Goal: Find contact information: Find contact information

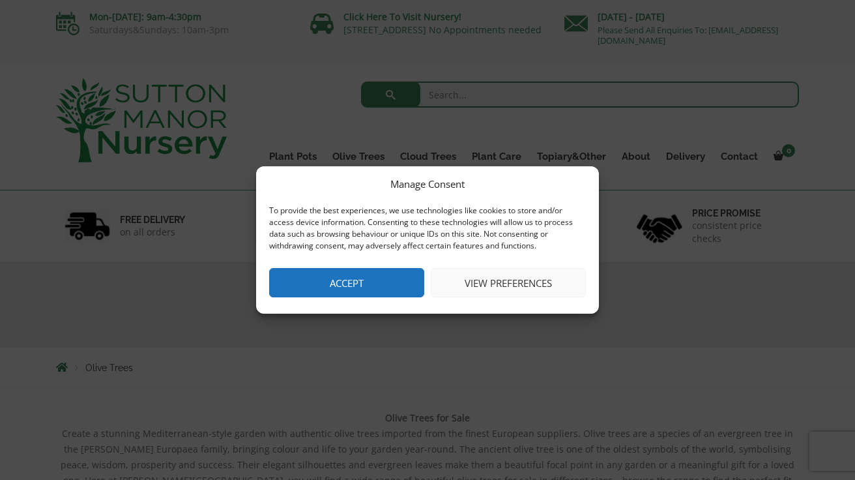
click at [521, 280] on button "View preferences" at bounding box center [508, 282] width 155 height 29
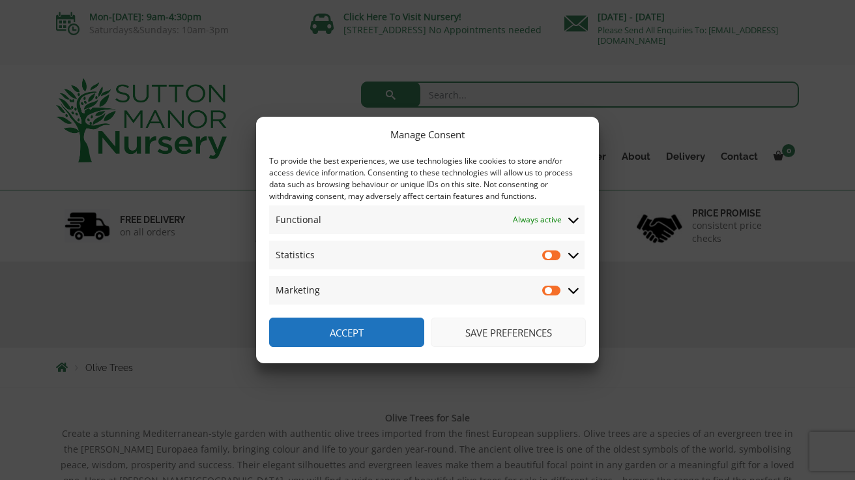
click at [575, 255] on icon at bounding box center [573, 256] width 10 height 6
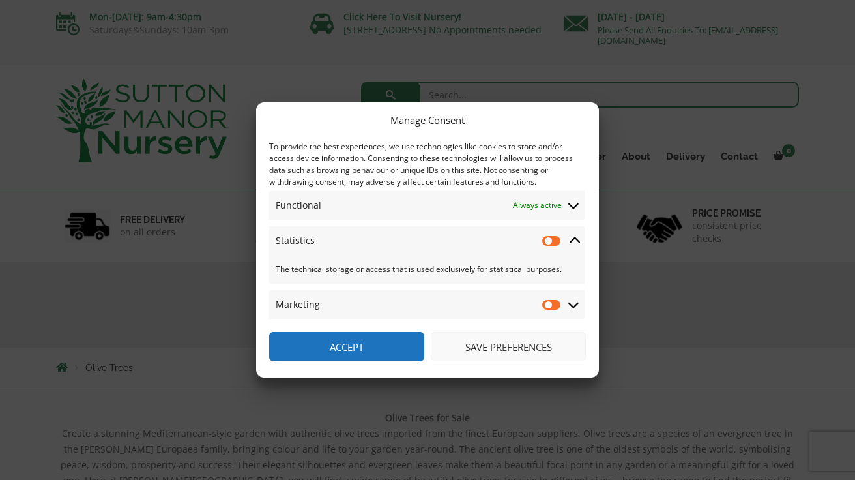
click at [571, 306] on icon at bounding box center [573, 305] width 10 height 6
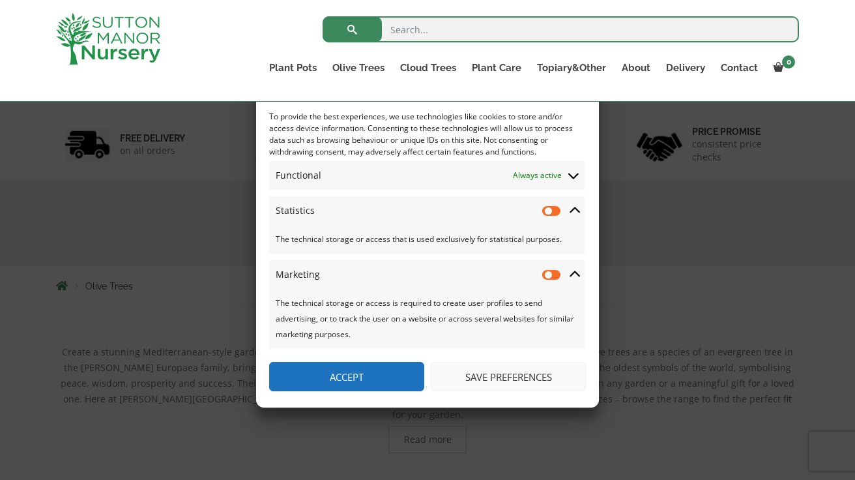
scroll to position [143, 0]
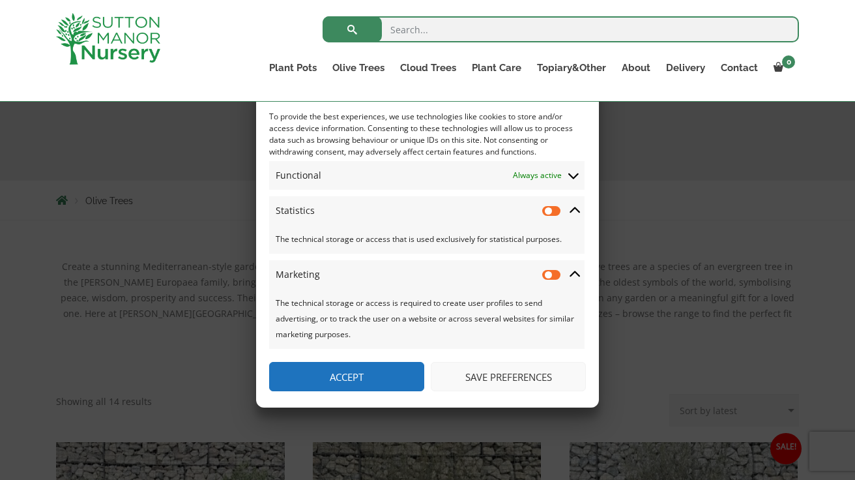
click at [520, 375] on button "Save preferences" at bounding box center [508, 376] width 155 height 29
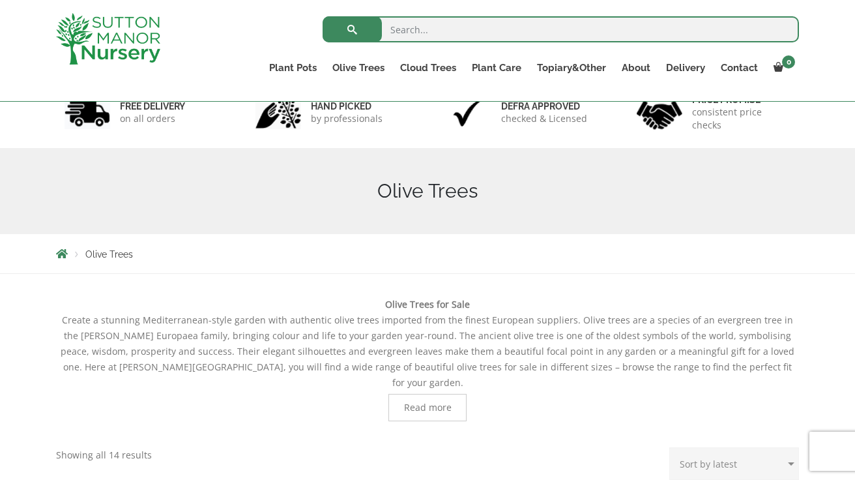
scroll to position [0, 0]
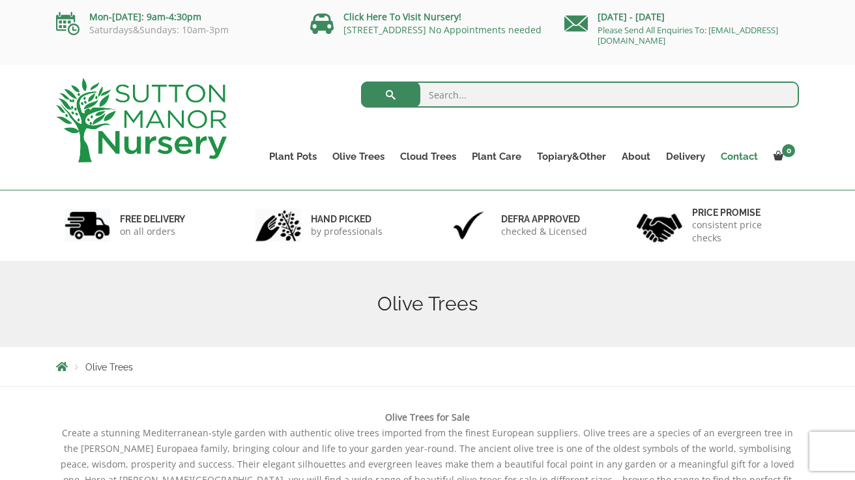
click at [733, 155] on link "Contact" at bounding box center [739, 156] width 53 height 18
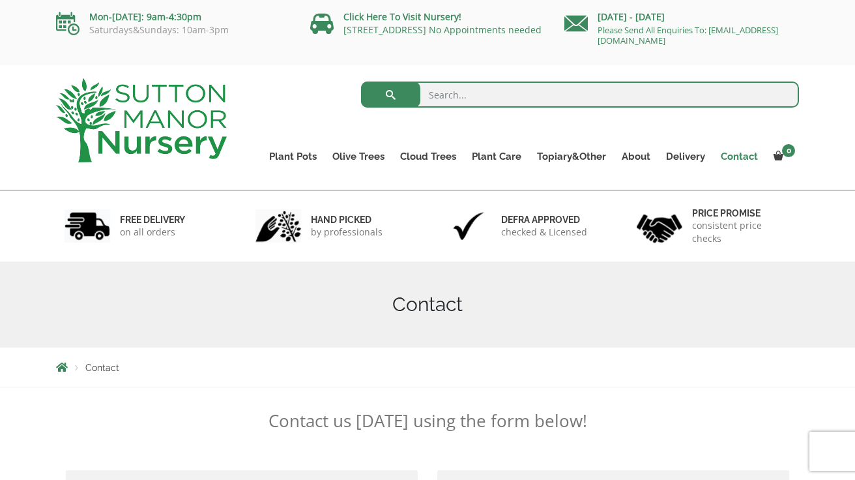
click at [733, 156] on link "Contact" at bounding box center [739, 156] width 53 height 18
